Goal: Transaction & Acquisition: Purchase product/service

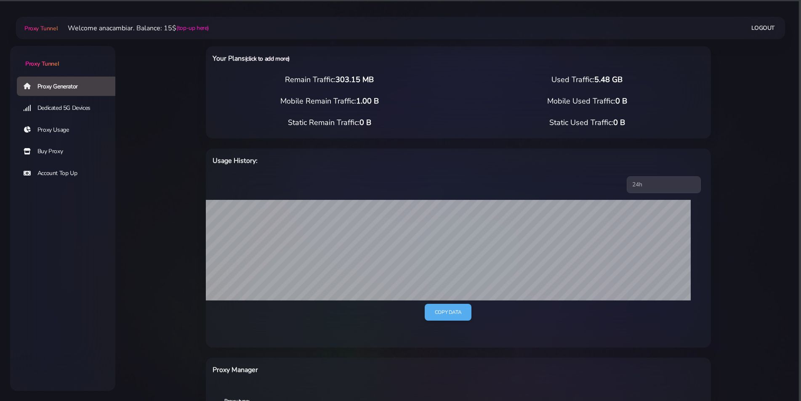
click at [264, 59] on link "(click to add more)" at bounding box center [267, 59] width 45 height 8
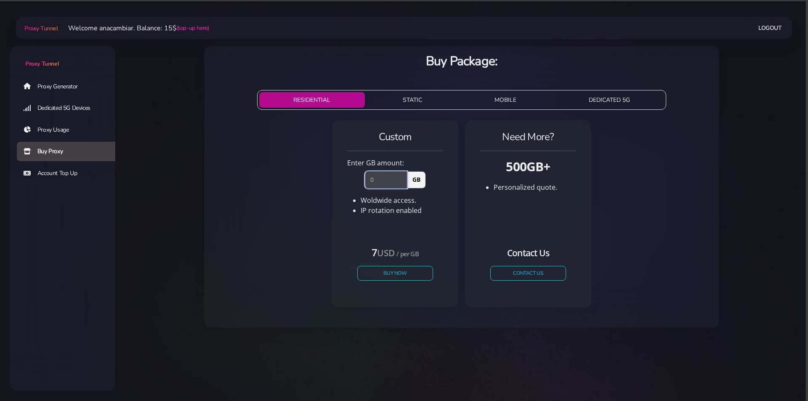
drag, startPoint x: 389, startPoint y: 175, endPoint x: 325, endPoint y: 181, distance: 64.3
click at [325, 181] on div "Custom Enter GB amount: GB Woldwide access. IP rotation enabled" at bounding box center [462, 217] width 502 height 201
type input "1"
click at [382, 275] on button "Buy Now" at bounding box center [395, 273] width 77 height 15
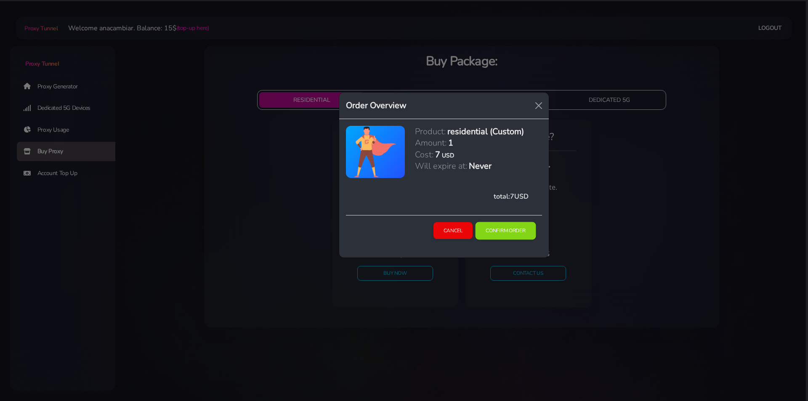
click at [524, 232] on button "Confirm Order" at bounding box center [506, 231] width 61 height 18
